Goal: Check status: Check status

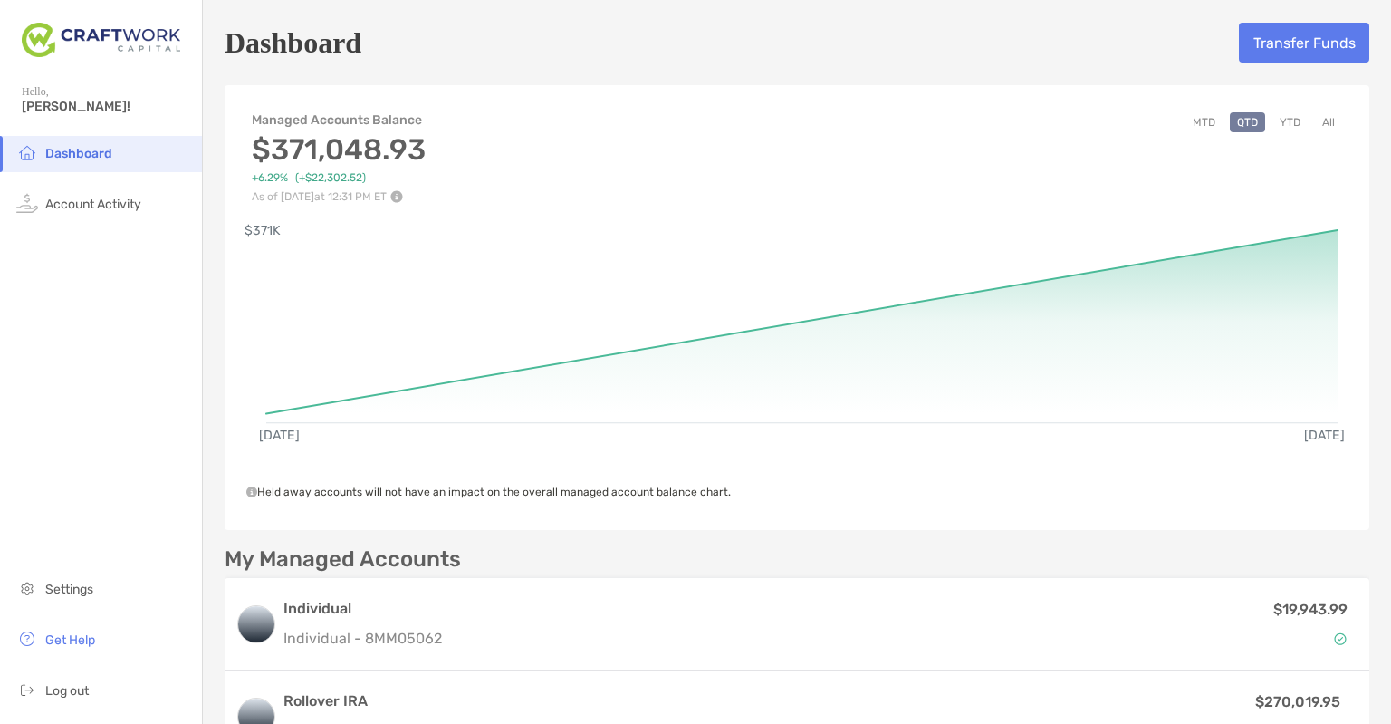
click at [1272, 127] on button "YTD" at bounding box center [1289, 122] width 35 height 20
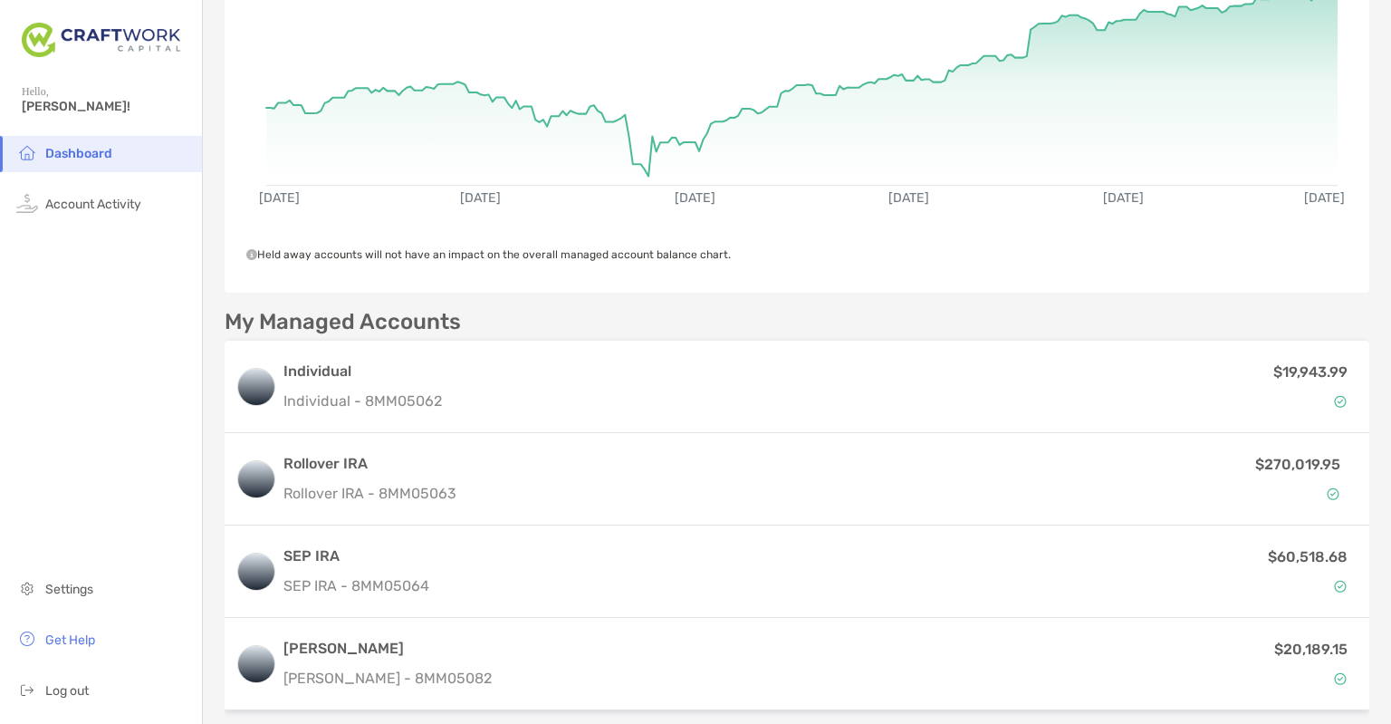
scroll to position [240, 0]
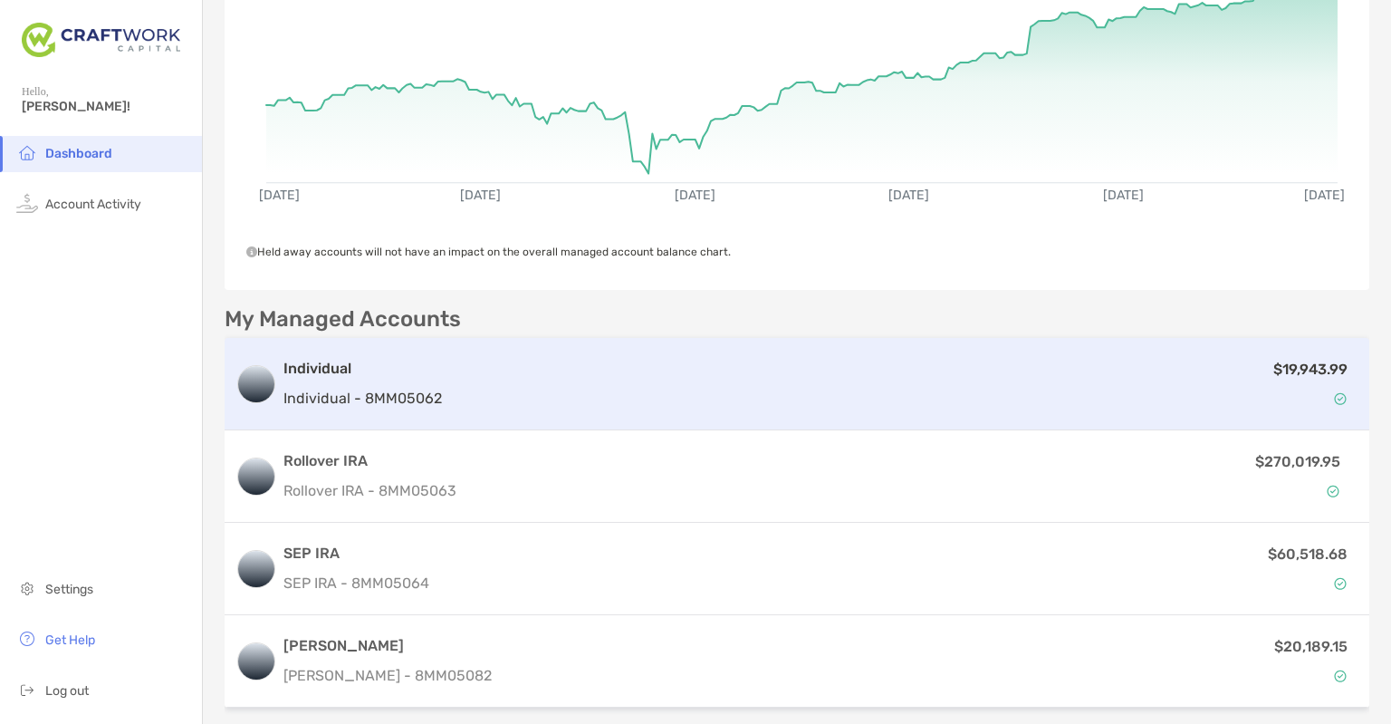
click at [900, 413] on div "Individual Individual - 8MM05062 $19,943.99" at bounding box center [797, 384] width 1145 height 92
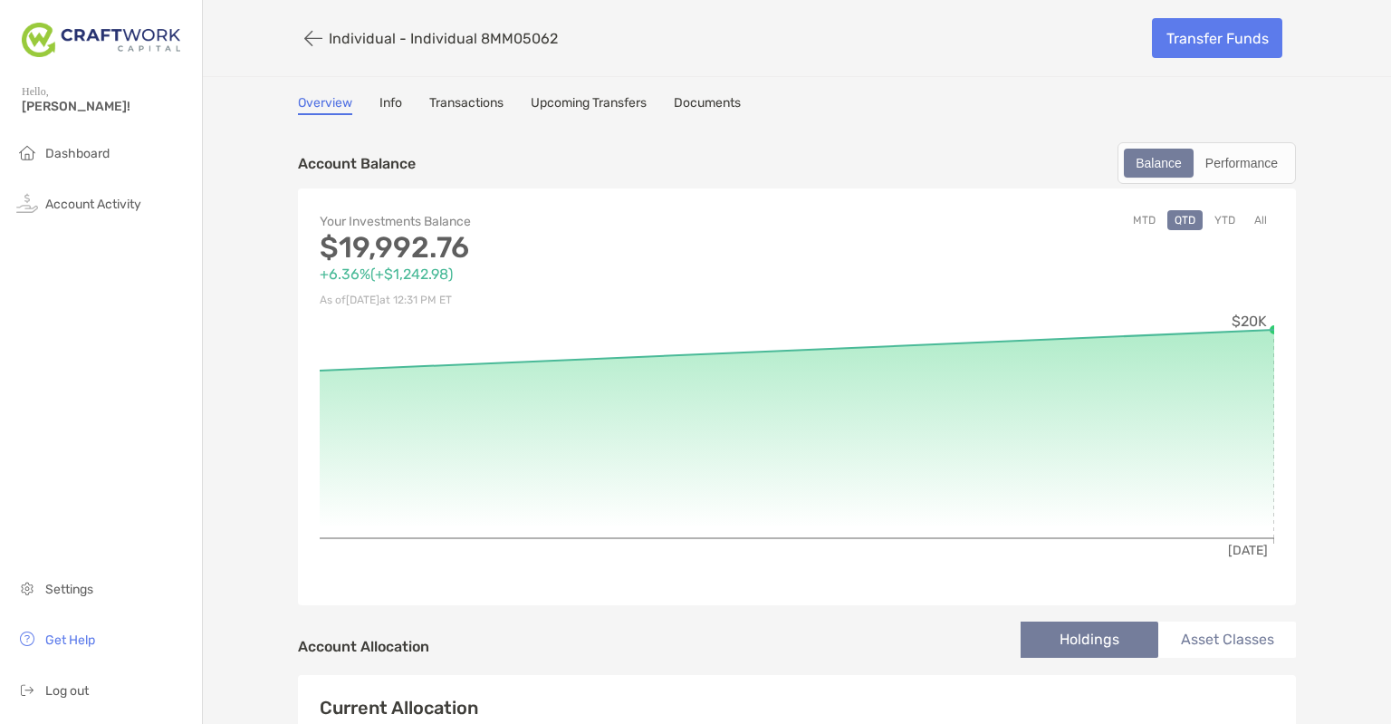
click at [1213, 228] on div "MTD QTD YTD All" at bounding box center [1035, 260] width 477 height 101
click at [1219, 216] on button "YTD" at bounding box center [1224, 220] width 35 height 20
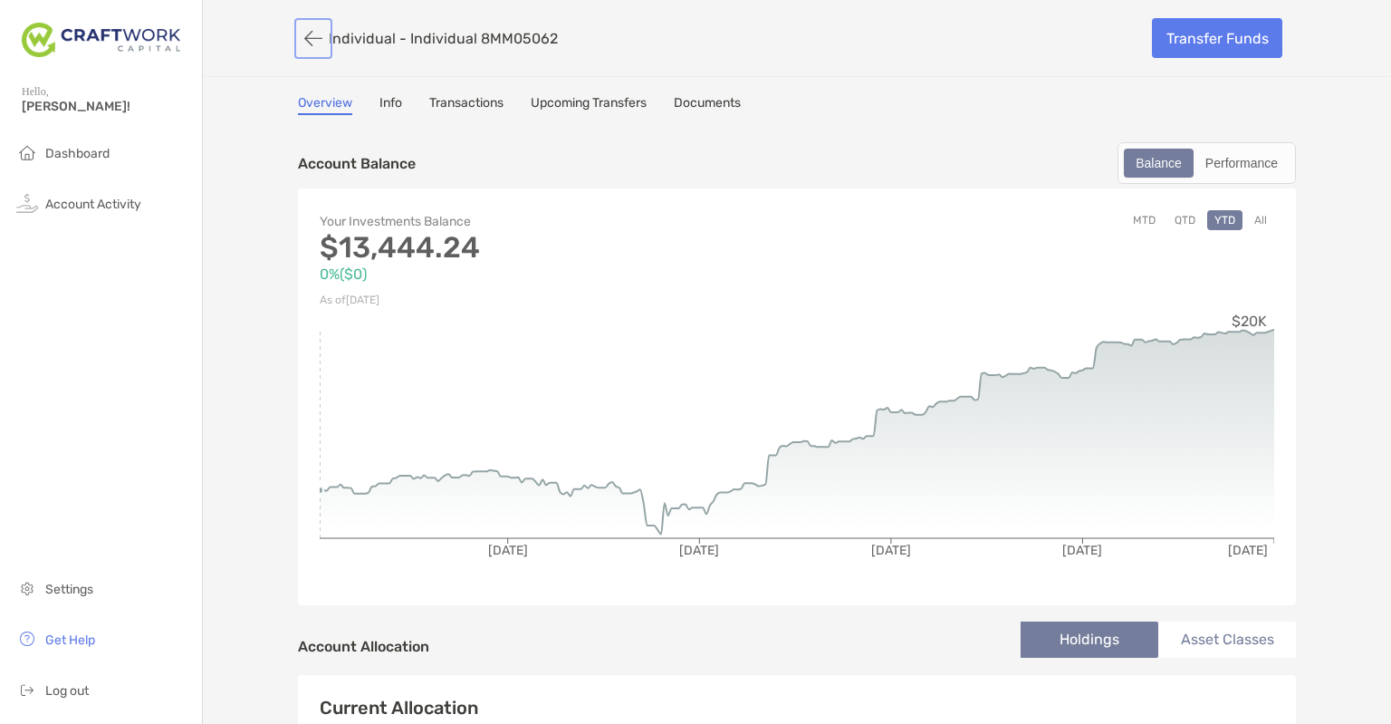
click at [299, 39] on button "button" at bounding box center [313, 39] width 31 height 34
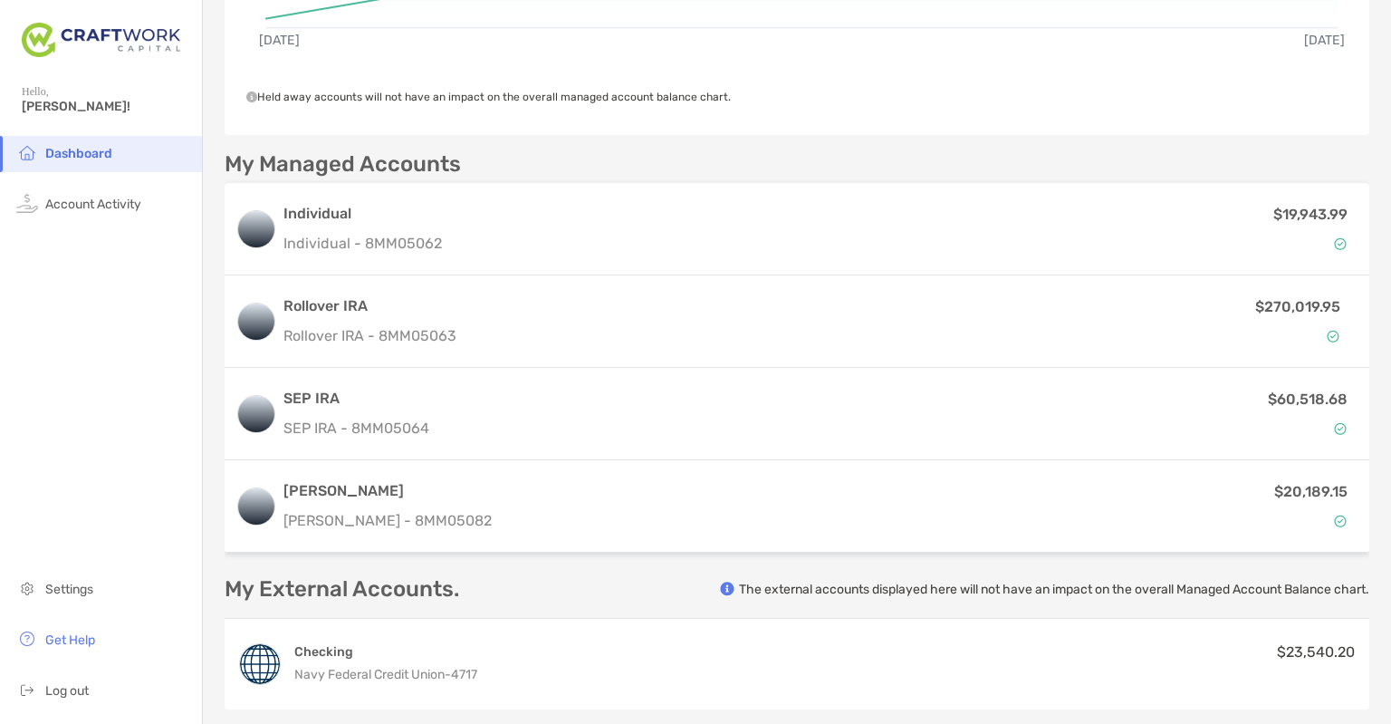
scroll to position [403, 0]
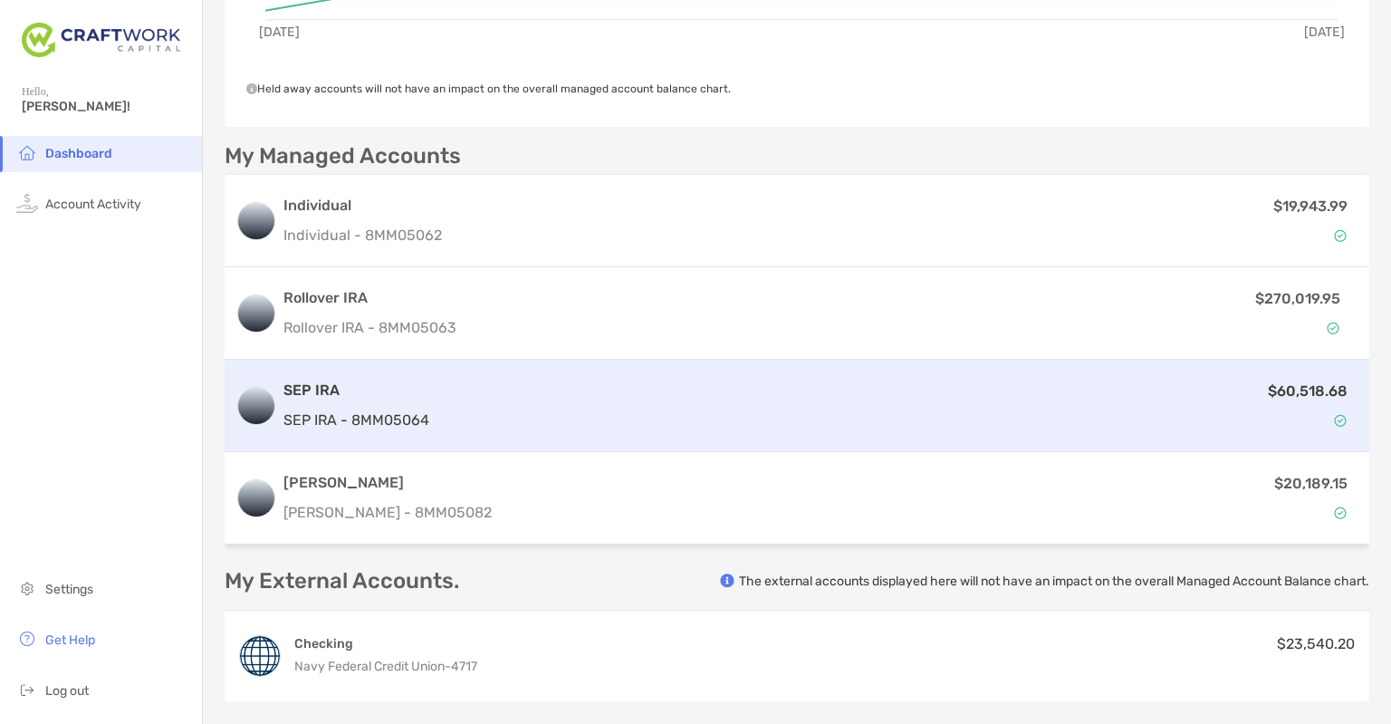
click at [819, 429] on div "$60,518.68" at bounding box center [898, 405] width 922 height 53
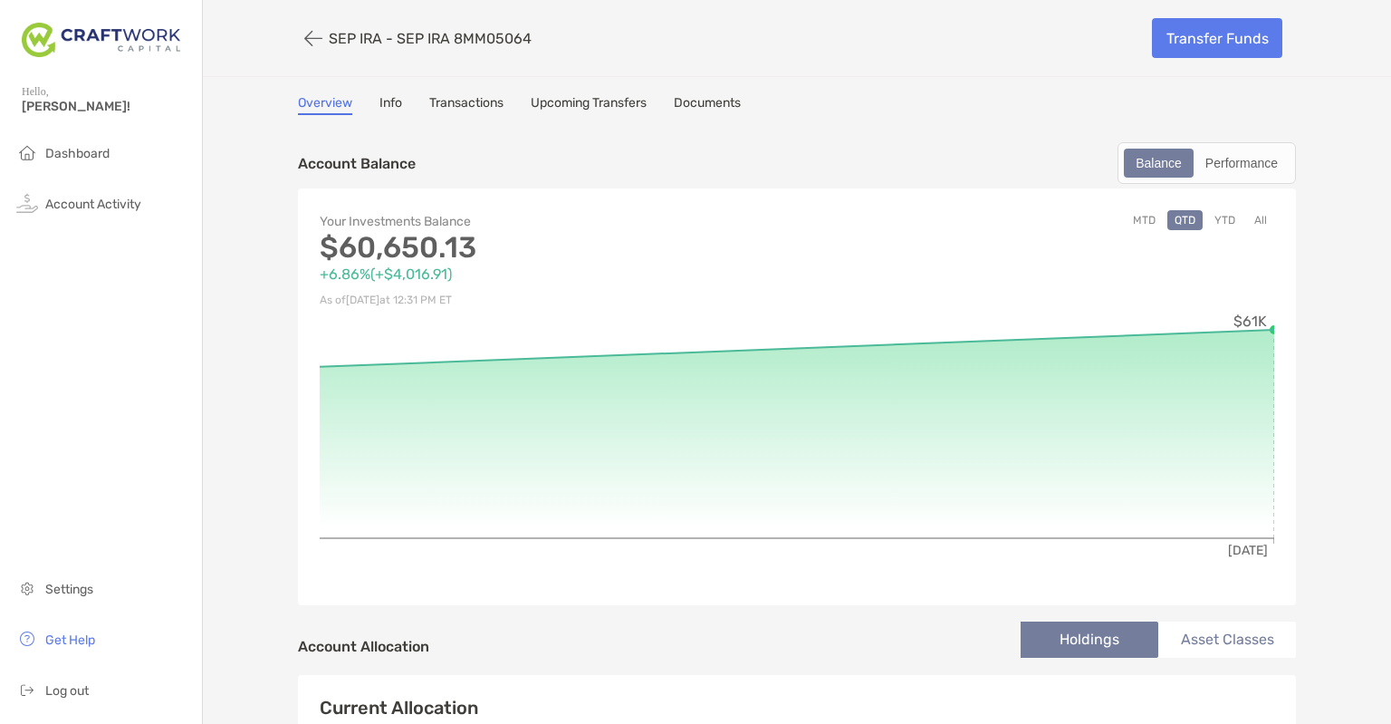
click at [1221, 224] on button "YTD" at bounding box center [1224, 220] width 35 height 20
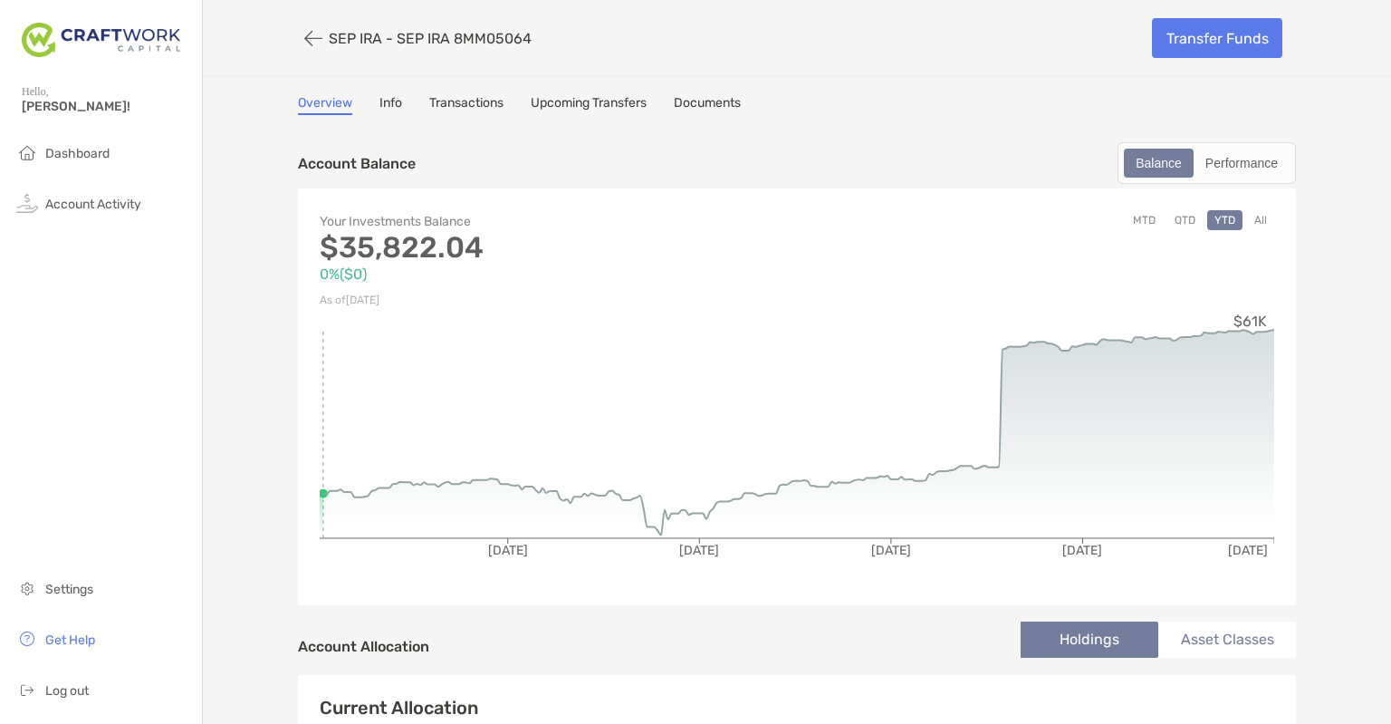
click at [815, 158] on div "Account Balance Balance Performance" at bounding box center [797, 163] width 998 height 42
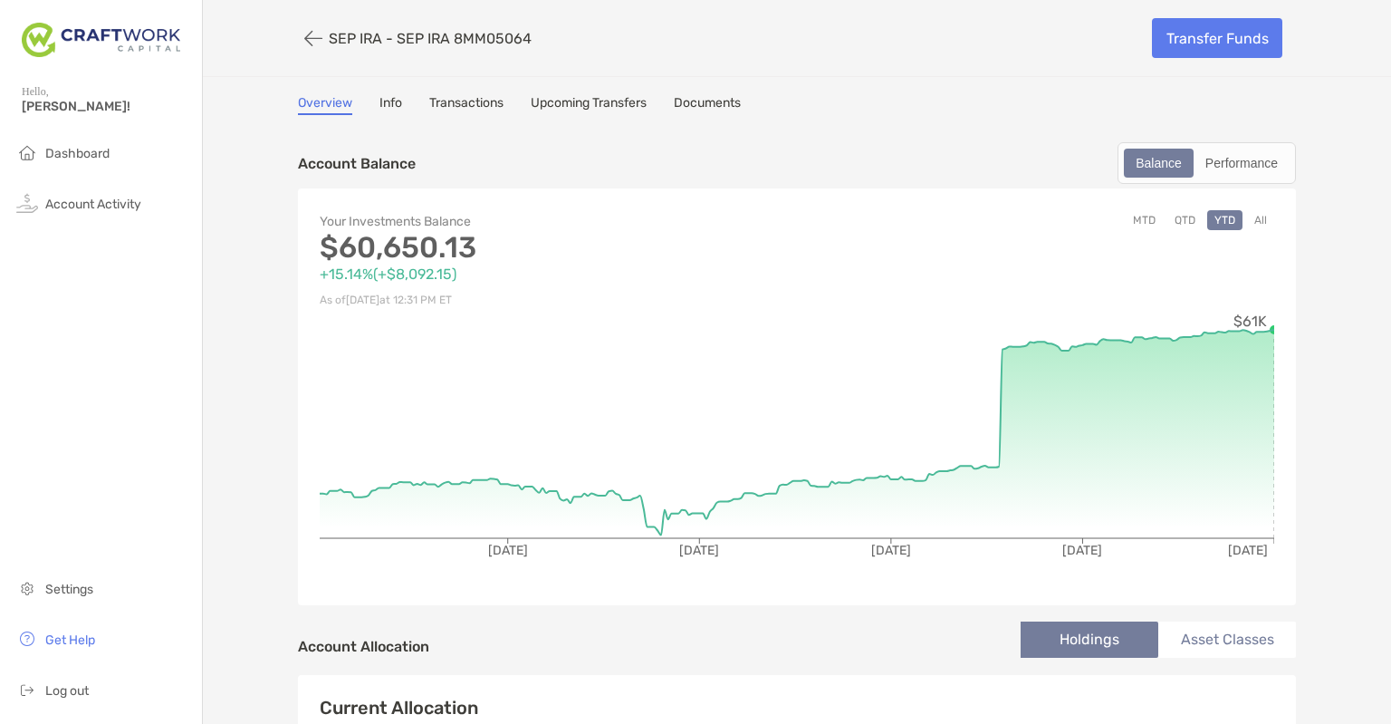
click at [1228, 220] on button "YTD" at bounding box center [1224, 220] width 35 height 20
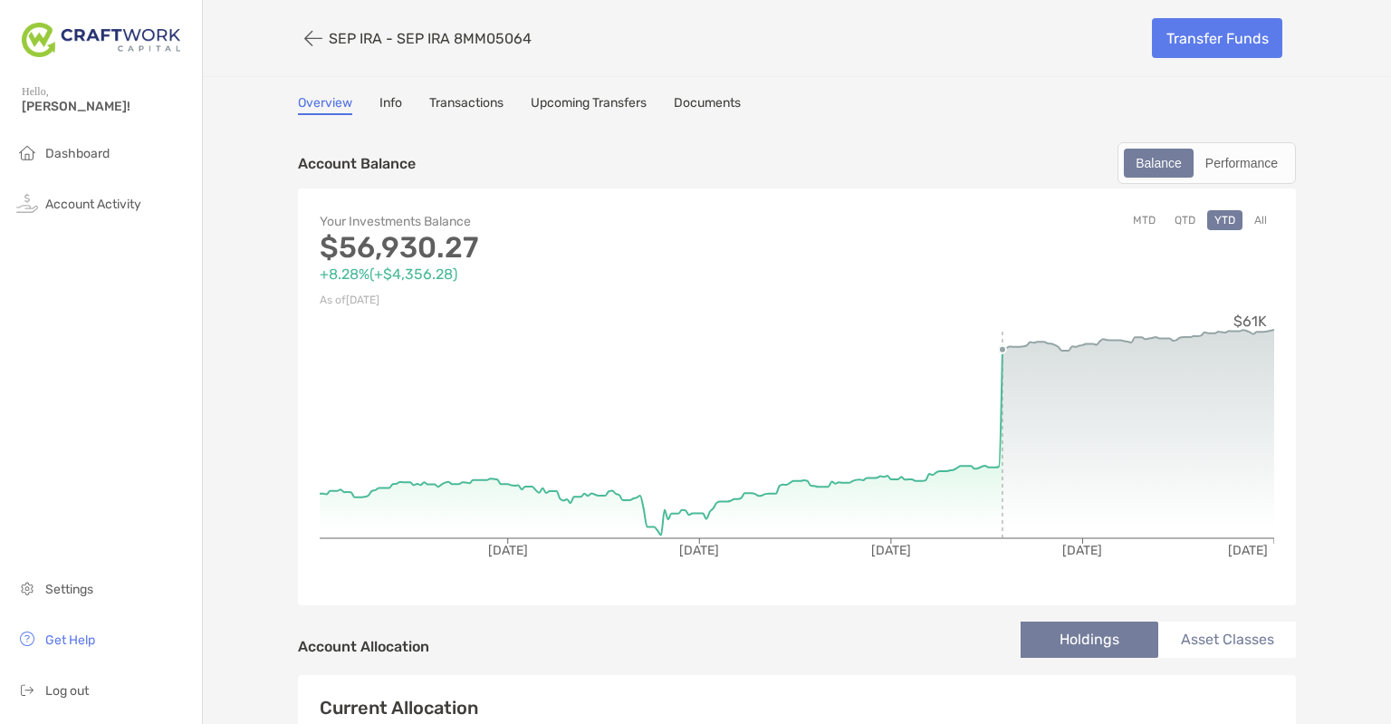
drag, startPoint x: 995, startPoint y: 349, endPoint x: 1099, endPoint y: 336, distance: 104.0
click at [999, 348] on circle at bounding box center [1002, 349] width 7 height 7
